Goal: Information Seeking & Learning: Understand process/instructions

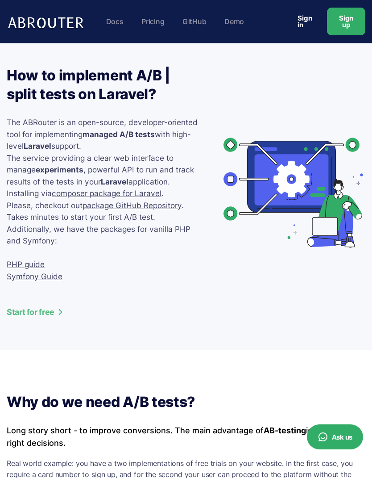
click at [22, 259] on link "PHP guide" at bounding box center [26, 263] width 38 height 9
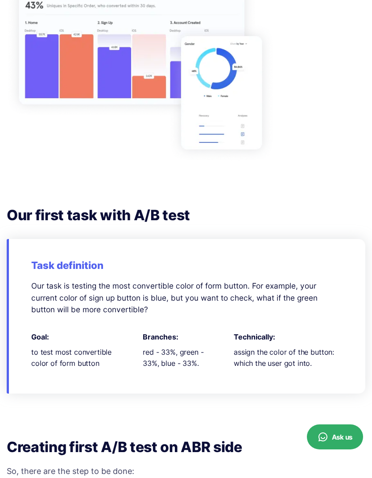
scroll to position [660, 0]
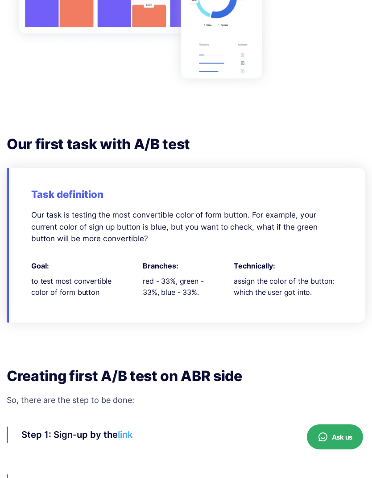
click at [218, 195] on div "Task definition Our task is testing the most convertible color of form button. …" at bounding box center [186, 245] width 359 height 154
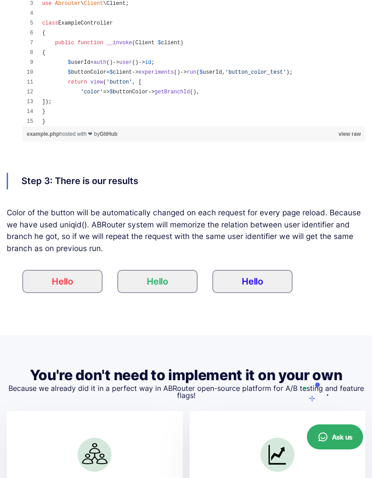
scroll to position [2377, 0]
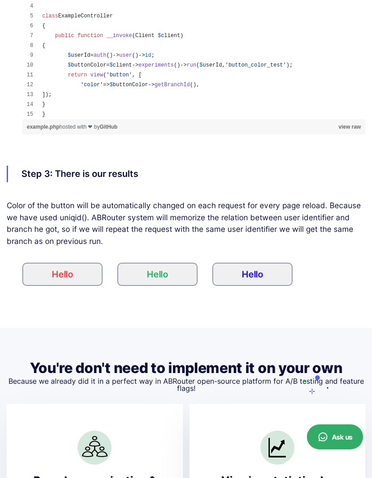
click at [187, 263] on button "Hello" at bounding box center [157, 274] width 80 height 23
click at [257, 263] on button "Hello" at bounding box center [253, 274] width 80 height 23
click at [96, 263] on button "Hello" at bounding box center [62, 274] width 80 height 23
click at [161, 265] on button "Hello" at bounding box center [157, 274] width 80 height 23
click at [254, 268] on button "Hello" at bounding box center [253, 274] width 80 height 23
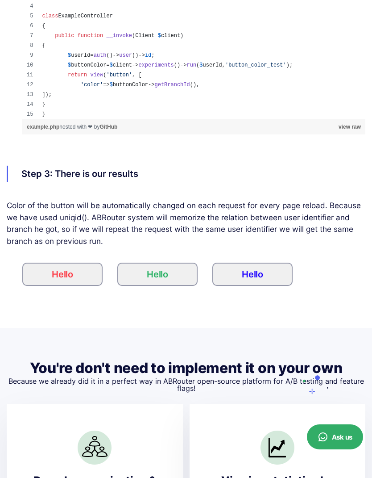
click at [96, 263] on button "Hello" at bounding box center [62, 274] width 80 height 23
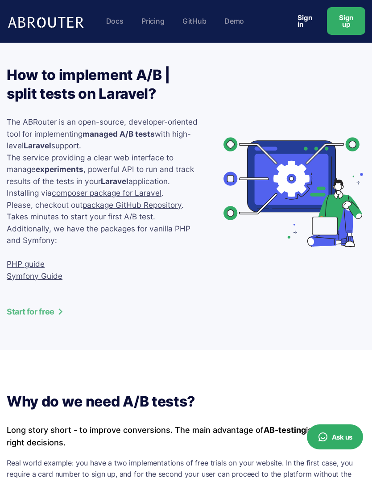
scroll to position [0, 0]
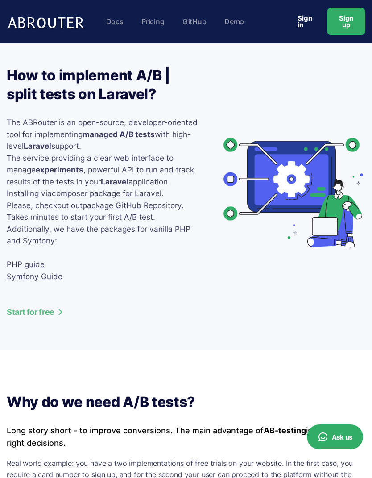
click at [234, 25] on link "Demo" at bounding box center [234, 22] width 29 height 18
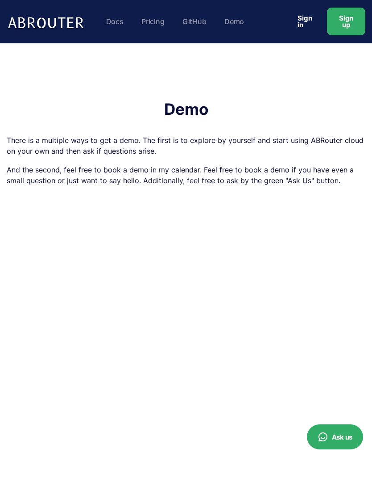
click at [158, 24] on link "Pricing" at bounding box center [153, 22] width 32 height 18
